Goal: Task Accomplishment & Management: Use online tool/utility

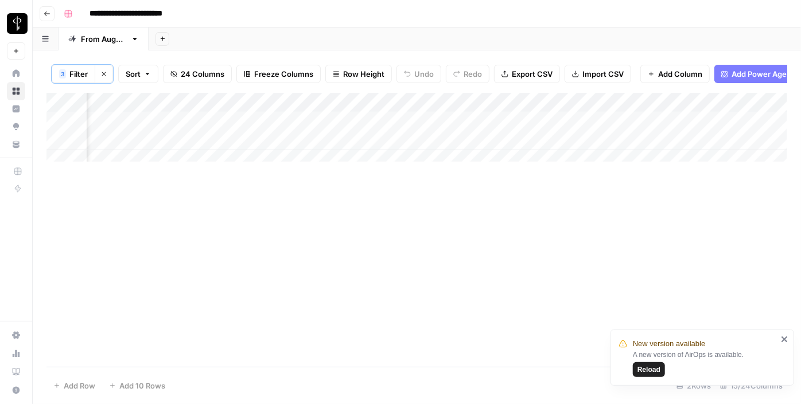
scroll to position [0, 1104]
click at [142, 128] on div "Add Column" at bounding box center [416, 131] width 741 height 77
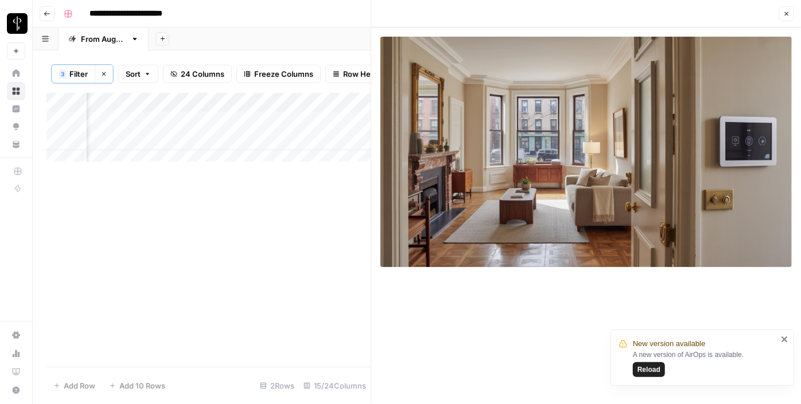
click at [643, 372] on span "Reload" at bounding box center [648, 370] width 23 height 10
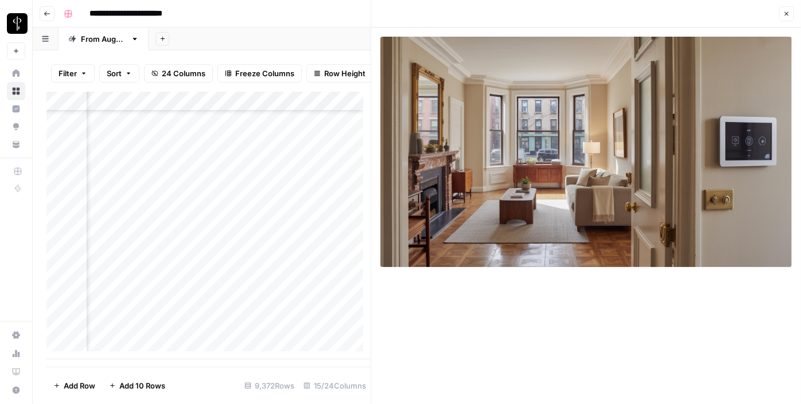
click at [788, 16] on icon "button" at bounding box center [786, 13] width 7 height 7
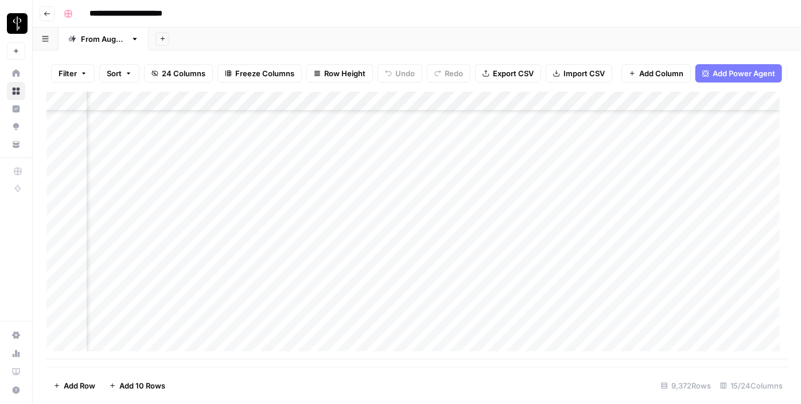
click at [78, 67] on button "Filter" at bounding box center [73, 73] width 44 height 18
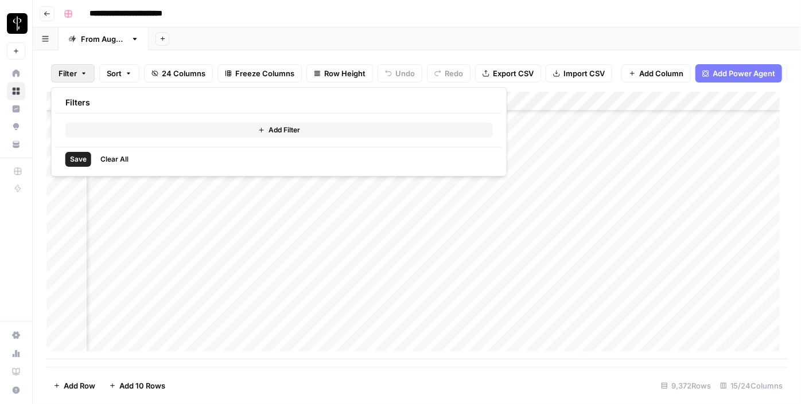
click at [90, 123] on button "Add Filter" at bounding box center [278, 130] width 427 height 15
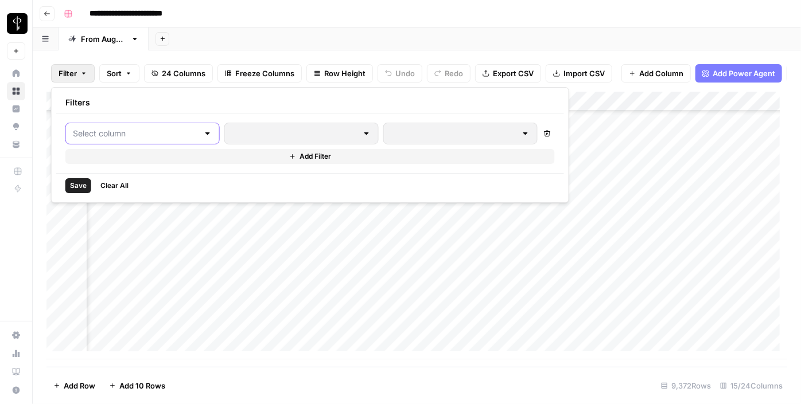
click at [92, 132] on input "text" at bounding box center [136, 133] width 126 height 11
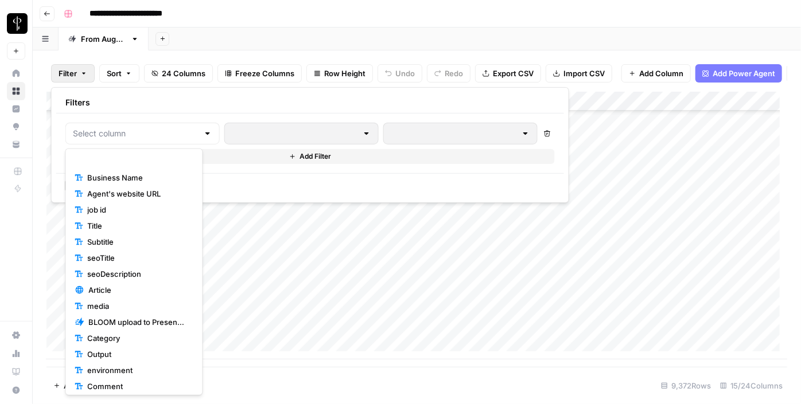
scroll to position [108, 0]
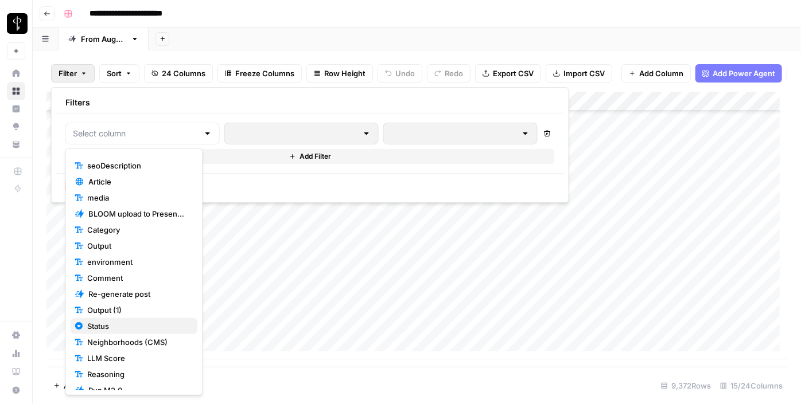
click at [96, 325] on span "Status" at bounding box center [137, 326] width 101 height 11
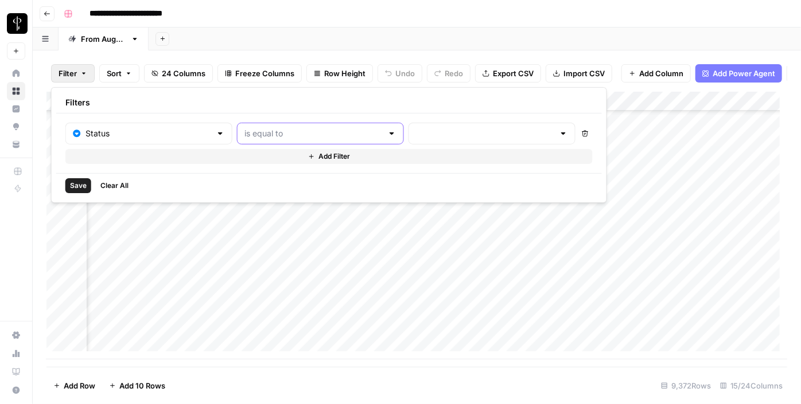
click at [297, 138] on input "text" at bounding box center [313, 133] width 138 height 11
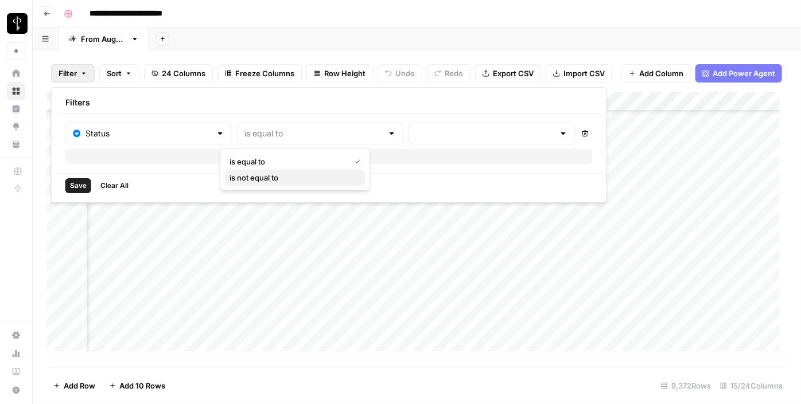
click at [286, 174] on span "is not equal to" at bounding box center [292, 177] width 126 height 11
type input "is not equal to"
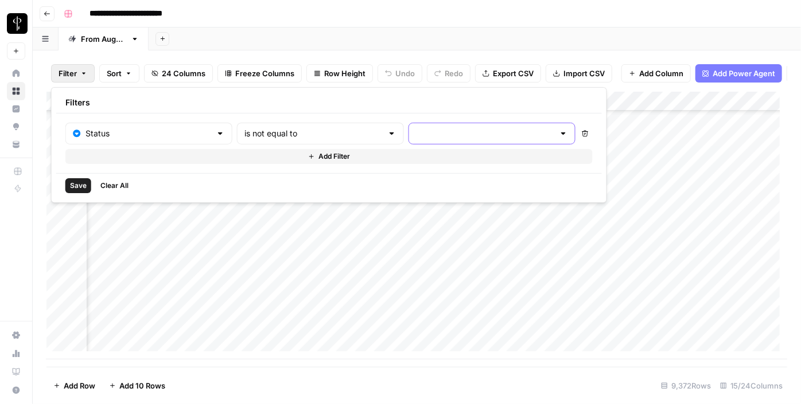
click at [416, 128] on input "text" at bounding box center [485, 133] width 138 height 11
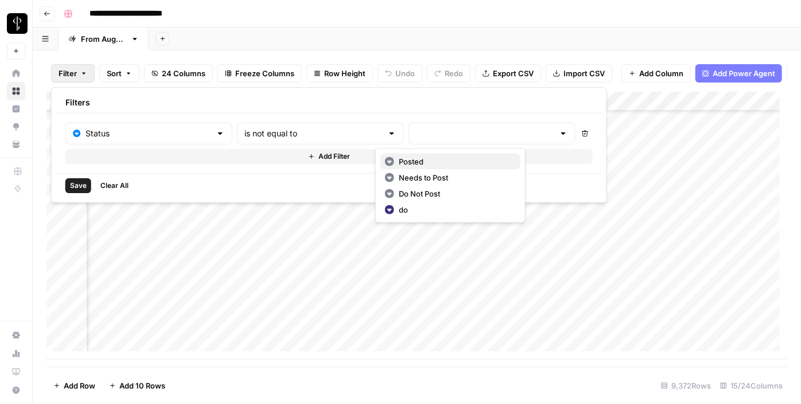
click at [392, 162] on icon "button" at bounding box center [389, 161] width 9 height 9
type input "Posted"
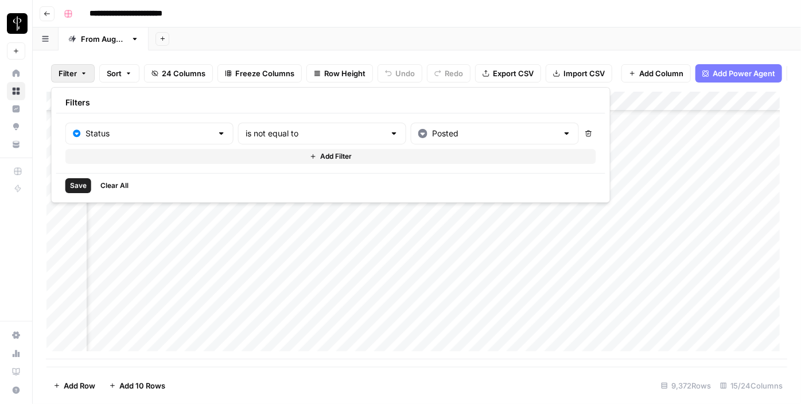
click at [349, 156] on button "Add Filter" at bounding box center [330, 156] width 531 height 15
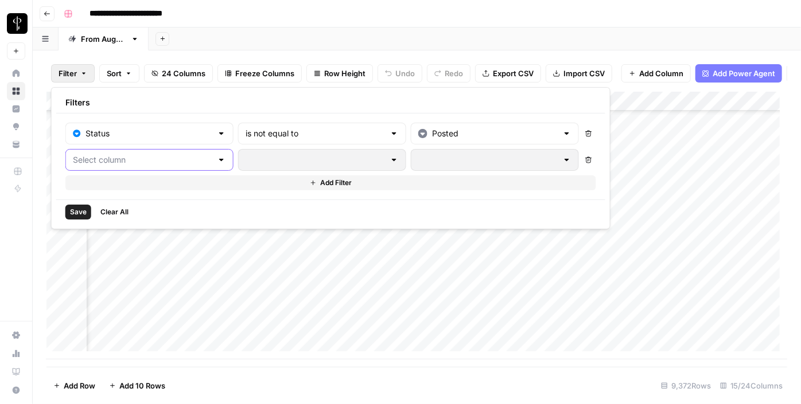
click at [165, 158] on input "text" at bounding box center [142, 159] width 139 height 11
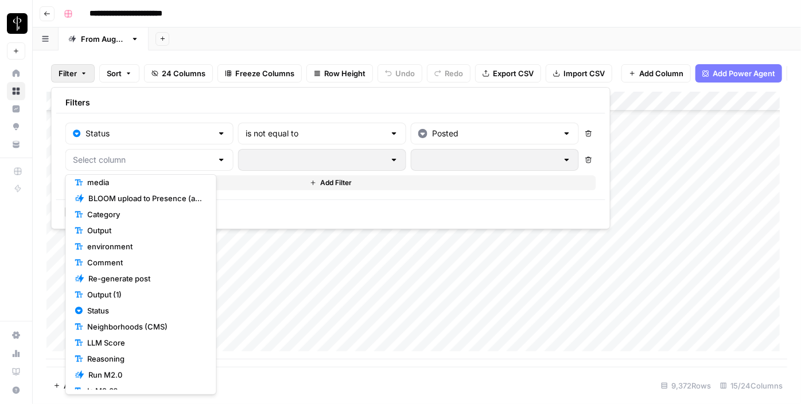
scroll to position [151, 0]
click at [124, 313] on span "Status" at bounding box center [144, 308] width 115 height 11
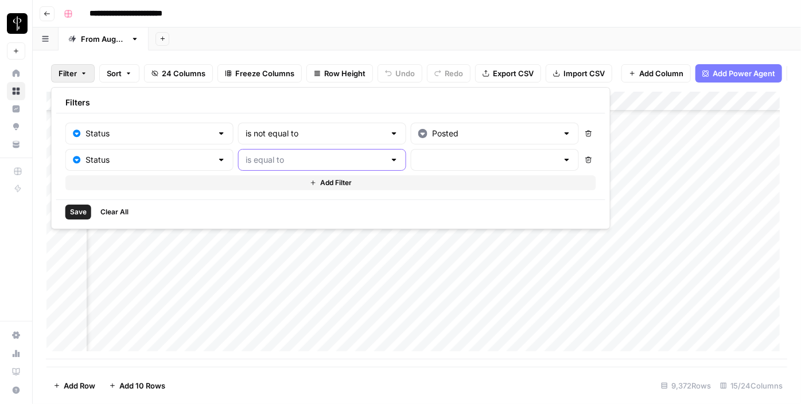
click at [313, 163] on input "text" at bounding box center [315, 159] width 139 height 11
click at [304, 205] on span "is not equal to" at bounding box center [294, 203] width 127 height 11
type input "is not equal to"
click at [418, 164] on input "text" at bounding box center [487, 159] width 139 height 11
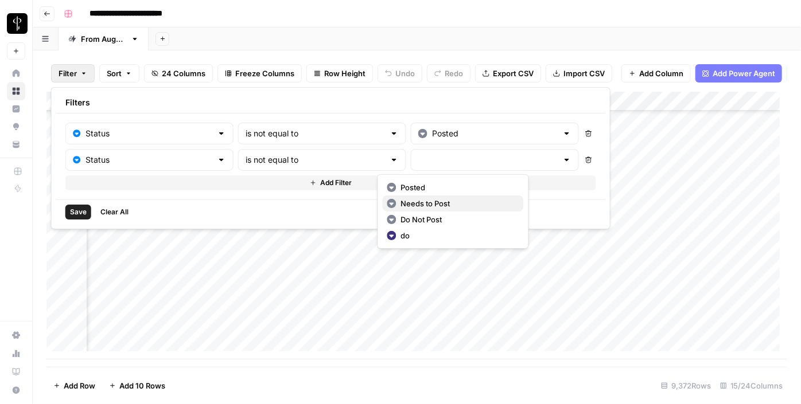
click at [411, 199] on span "Needs to Post" at bounding box center [457, 203] width 114 height 11
type input "Needs to Post"
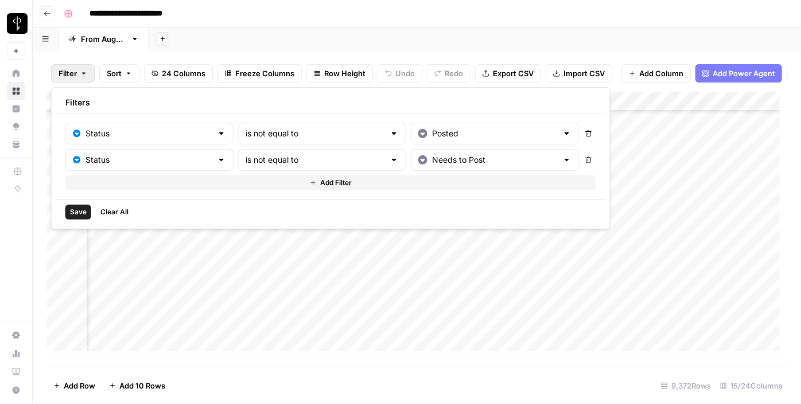
click at [320, 184] on span "Add Filter" at bounding box center [336, 183] width 32 height 10
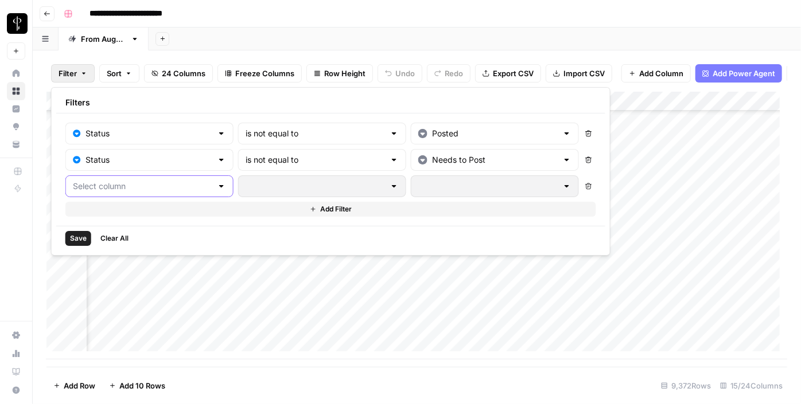
click at [165, 190] on input "text" at bounding box center [142, 186] width 139 height 11
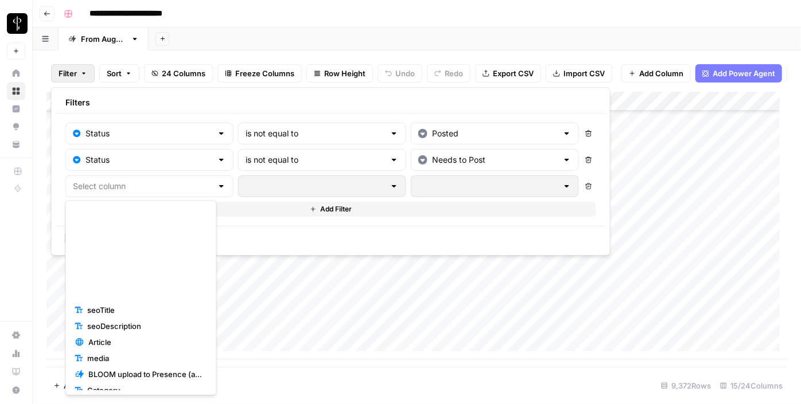
scroll to position [185, 0]
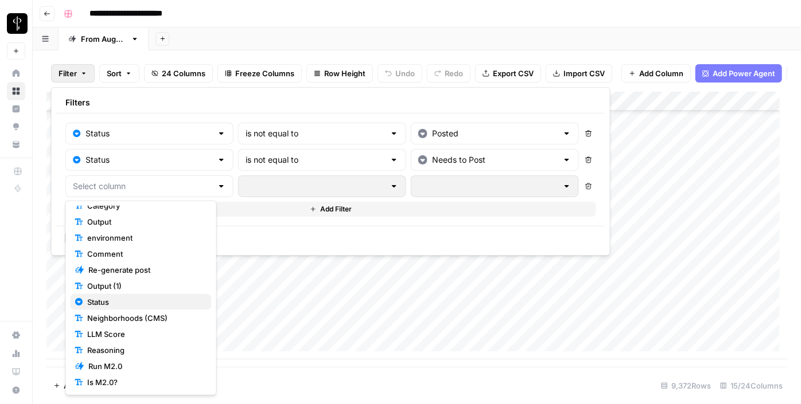
click at [129, 297] on span "Status" at bounding box center [144, 302] width 115 height 11
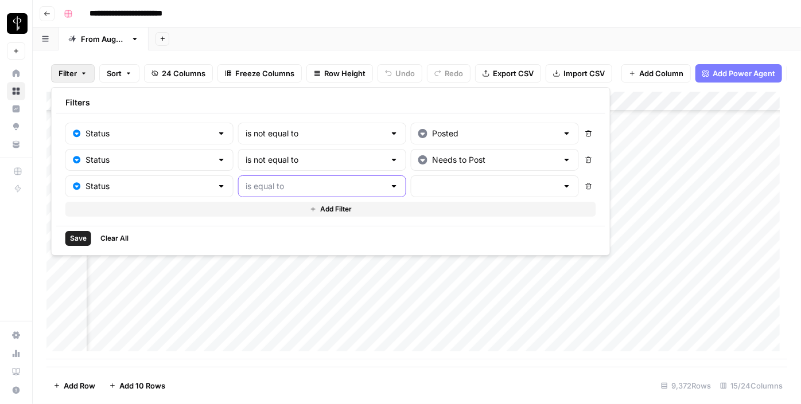
click at [273, 190] on input "text" at bounding box center [315, 186] width 139 height 11
click at [279, 224] on span "is not equal to" at bounding box center [294, 229] width 127 height 11
type input "is not equal to"
click at [418, 182] on input "text" at bounding box center [487, 186] width 139 height 11
click at [416, 249] on span "Do Not Post" at bounding box center [457, 245] width 114 height 11
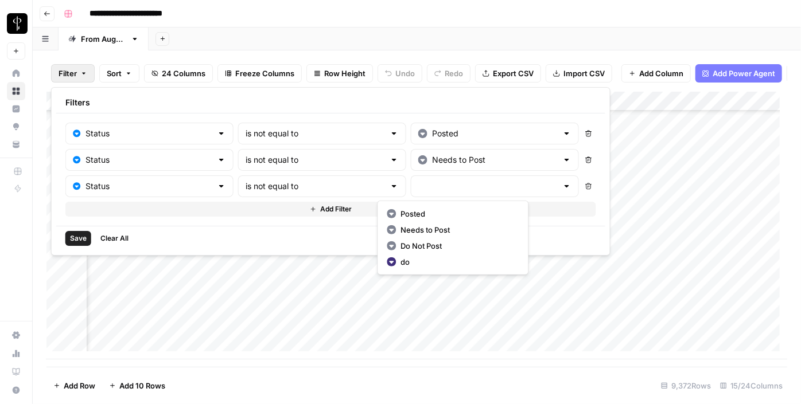
type input "Do Not Post"
click at [83, 239] on span "Save" at bounding box center [78, 238] width 17 height 10
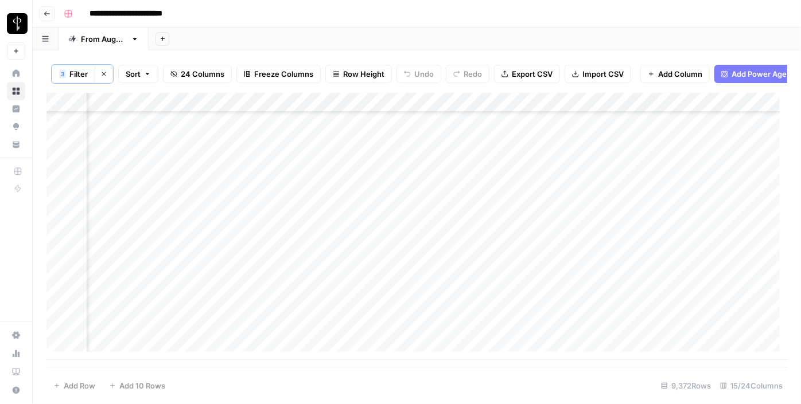
scroll to position [0, 1033]
click at [209, 128] on div "Add Column" at bounding box center [416, 170] width 741 height 155
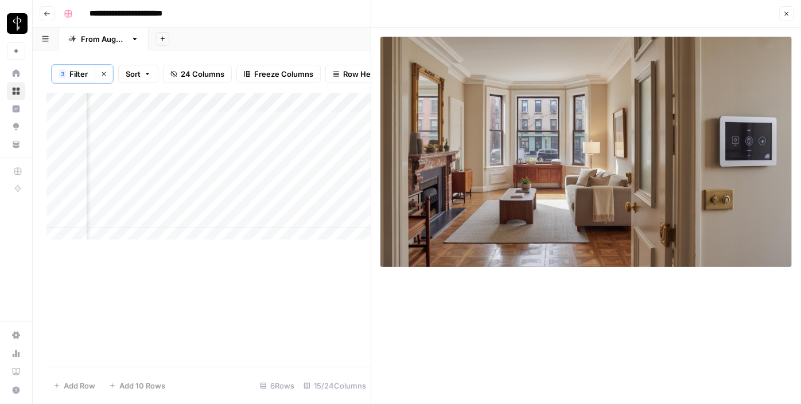
click at [219, 147] on div "Add Column" at bounding box center [208, 170] width 324 height 155
click at [137, 130] on div "Add Column" at bounding box center [208, 170] width 324 height 155
click at [137, 147] on div "Add Column" at bounding box center [208, 170] width 324 height 155
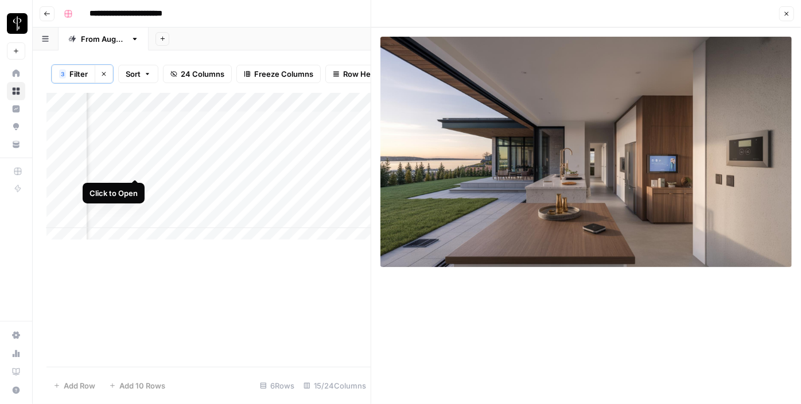
click at [135, 169] on div "Add Column" at bounding box center [208, 170] width 324 height 155
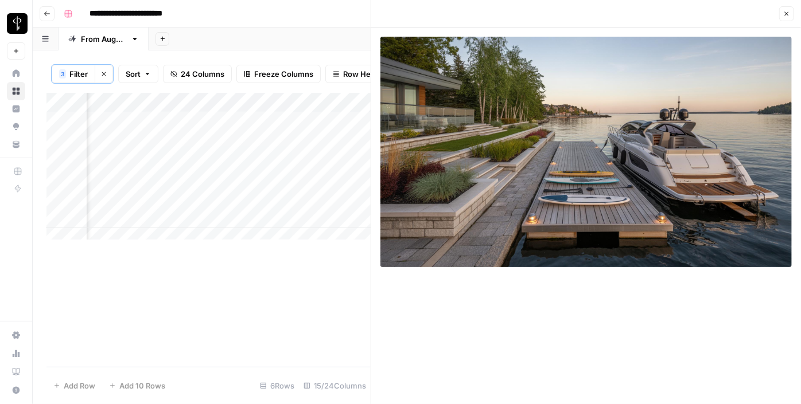
click at [134, 193] on div "Add Column" at bounding box center [208, 170] width 324 height 155
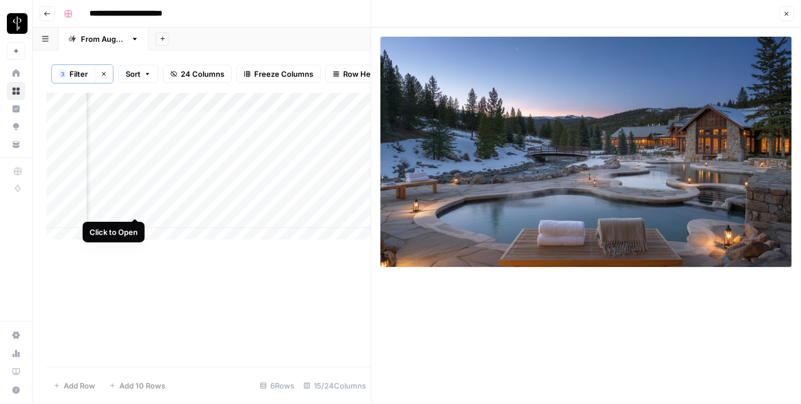
click at [136, 207] on div "Add Column" at bounding box center [208, 170] width 324 height 155
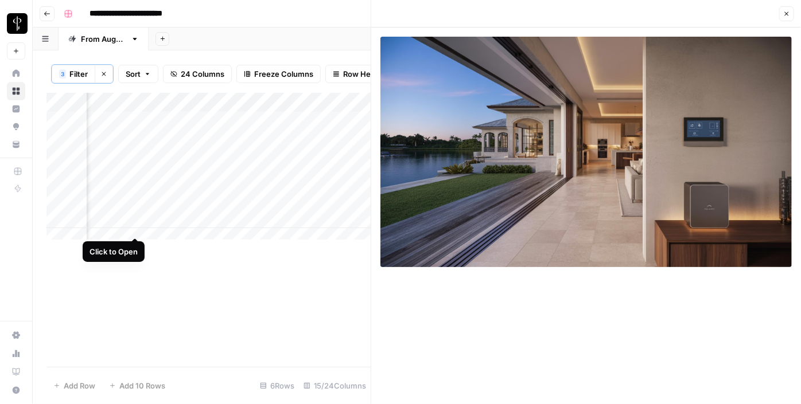
click at [136, 225] on div "Add Column" at bounding box center [208, 170] width 324 height 155
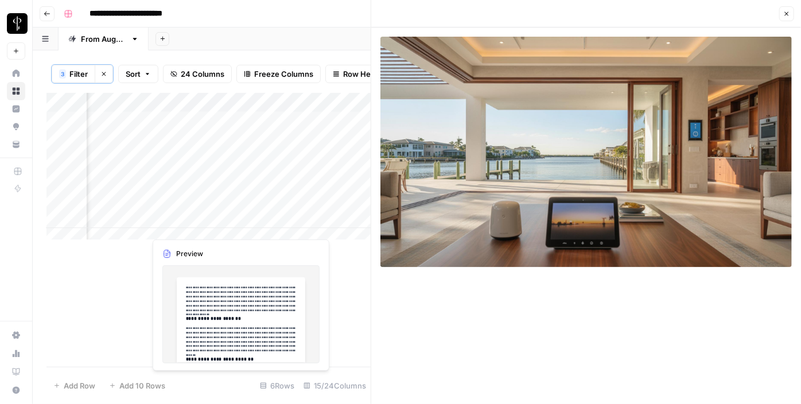
click at [206, 227] on div "Add Column" at bounding box center [208, 170] width 324 height 155
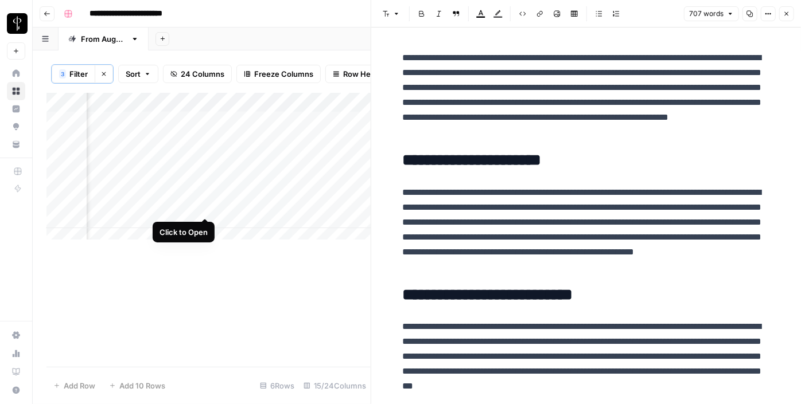
click at [201, 205] on div "Add Column" at bounding box center [208, 170] width 324 height 155
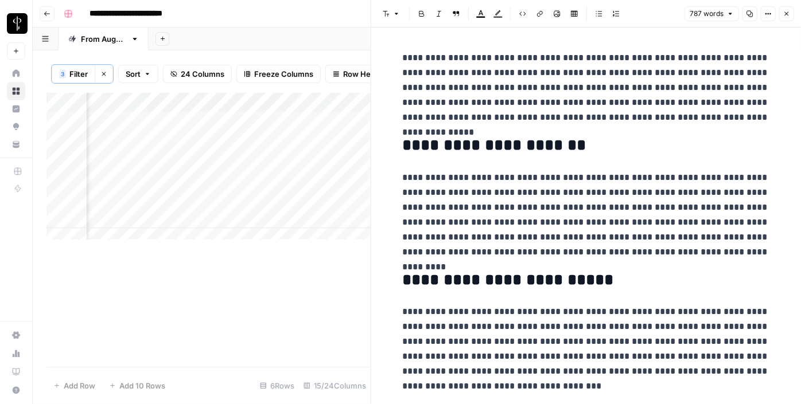
click at [200, 188] on div "Add Column" at bounding box center [208, 170] width 324 height 155
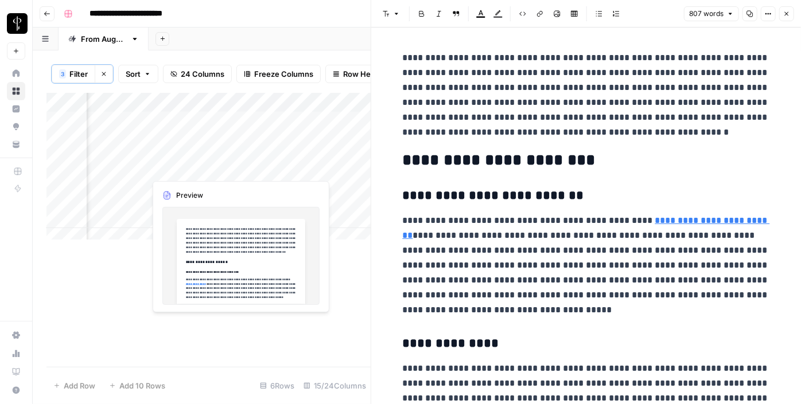
click at [198, 166] on div "Add Column" at bounding box center [208, 170] width 324 height 155
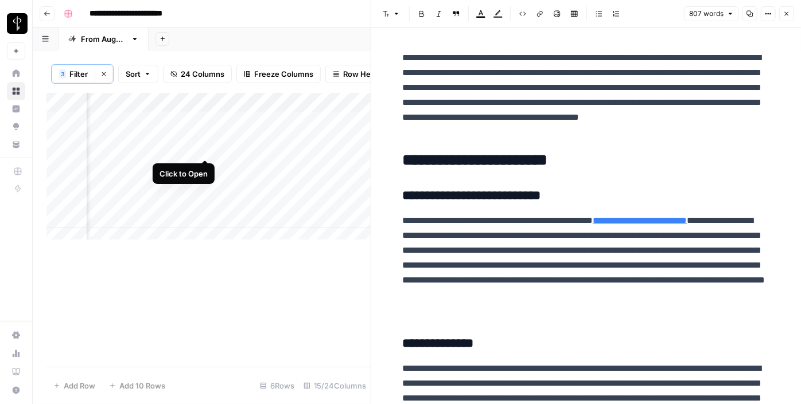
click at [200, 147] on div "Add Column" at bounding box center [208, 170] width 324 height 155
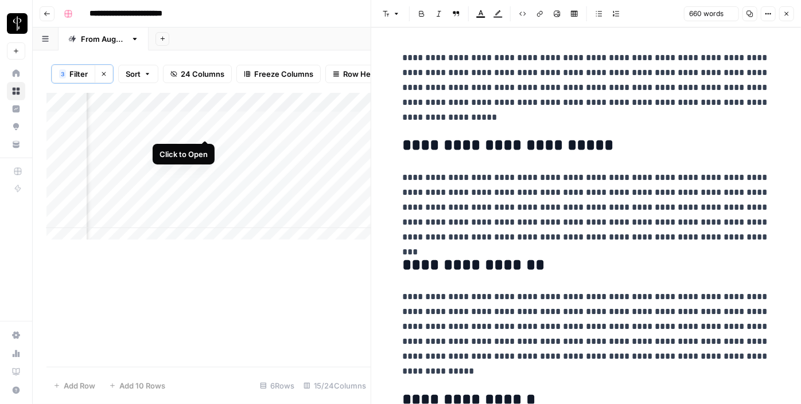
click at [204, 130] on div "Add Column" at bounding box center [208, 170] width 324 height 155
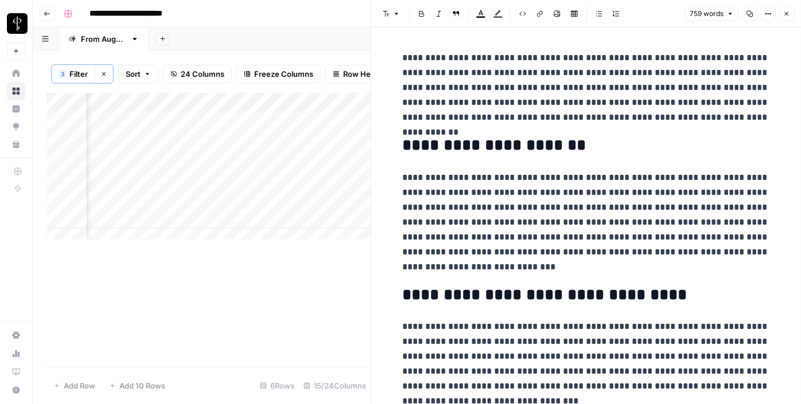
click at [252, 123] on div "Add Column" at bounding box center [208, 170] width 324 height 155
click at [254, 186] on div "Add Column" at bounding box center [208, 170] width 324 height 155
click at [255, 207] on div "Add Column" at bounding box center [208, 170] width 324 height 155
click at [258, 223] on div "Add Column" at bounding box center [208, 170] width 324 height 155
click at [787, 14] on icon "button" at bounding box center [786, 13] width 7 height 7
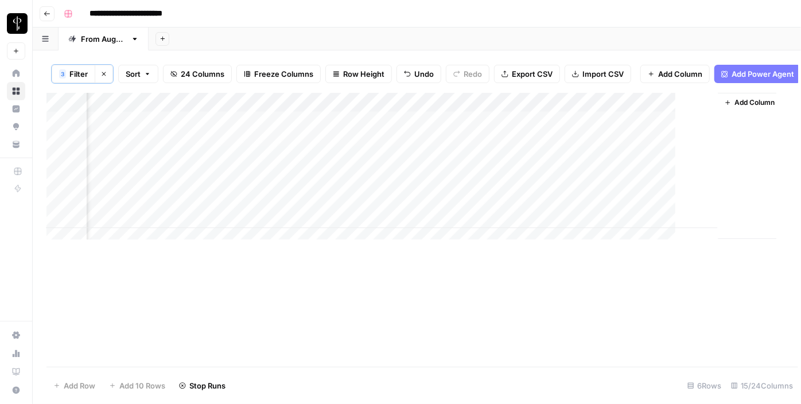
scroll to position [0, 1090]
click at [532, 125] on div "Add Column" at bounding box center [416, 170] width 741 height 155
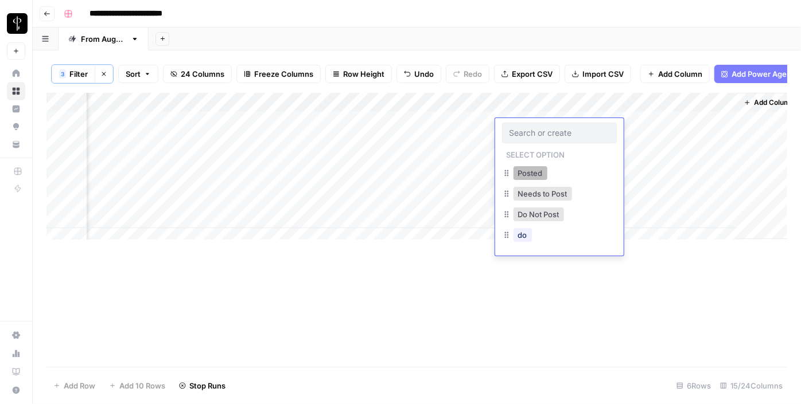
click at [524, 172] on button "Posted" at bounding box center [530, 173] width 34 height 14
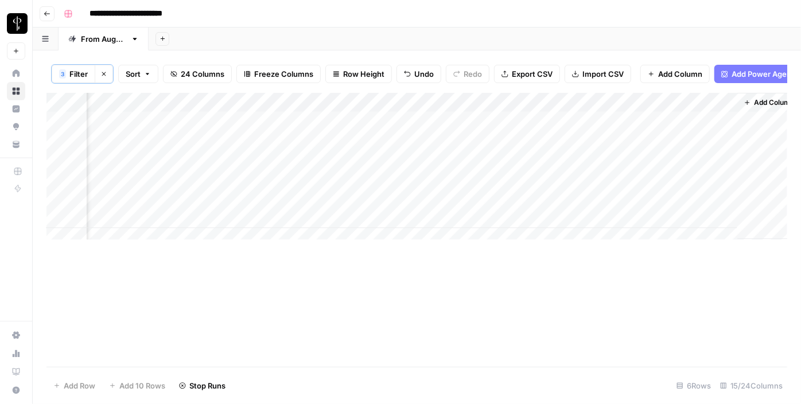
drag, startPoint x: 599, startPoint y: 137, endPoint x: 606, endPoint y: 232, distance: 96.1
click at [606, 232] on div "Add Column" at bounding box center [416, 170] width 741 height 155
